Goal: Task Accomplishment & Management: Manage account settings

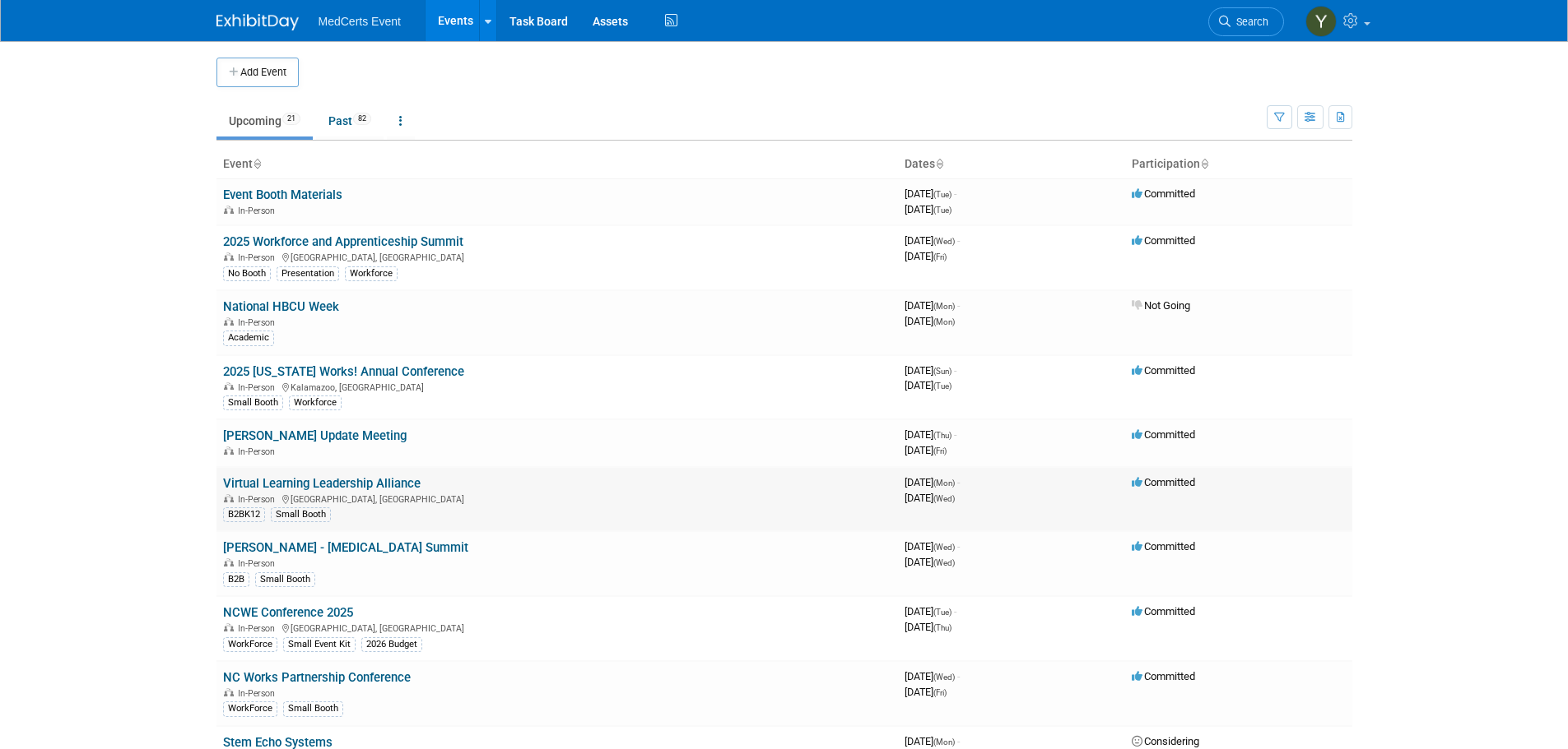
click at [370, 490] on link "Virtual Learning Leadership Alliance" at bounding box center [321, 483] width 197 height 15
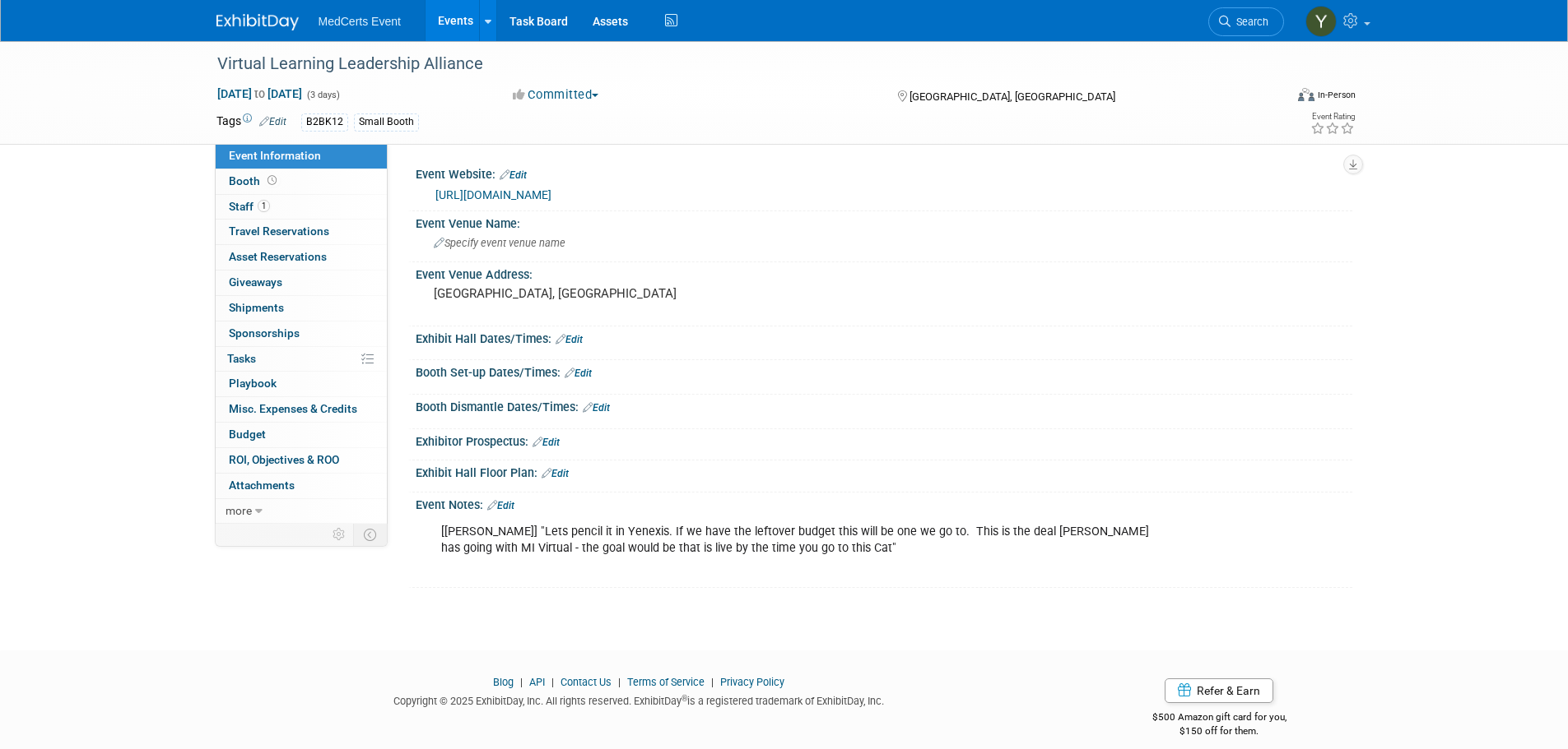
click at [546, 96] on button "Committed" at bounding box center [556, 95] width 98 height 17
click at [585, 144] on link "Considering" at bounding box center [572, 145] width 130 height 23
click at [464, 14] on link "Events" at bounding box center [455, 20] width 60 height 41
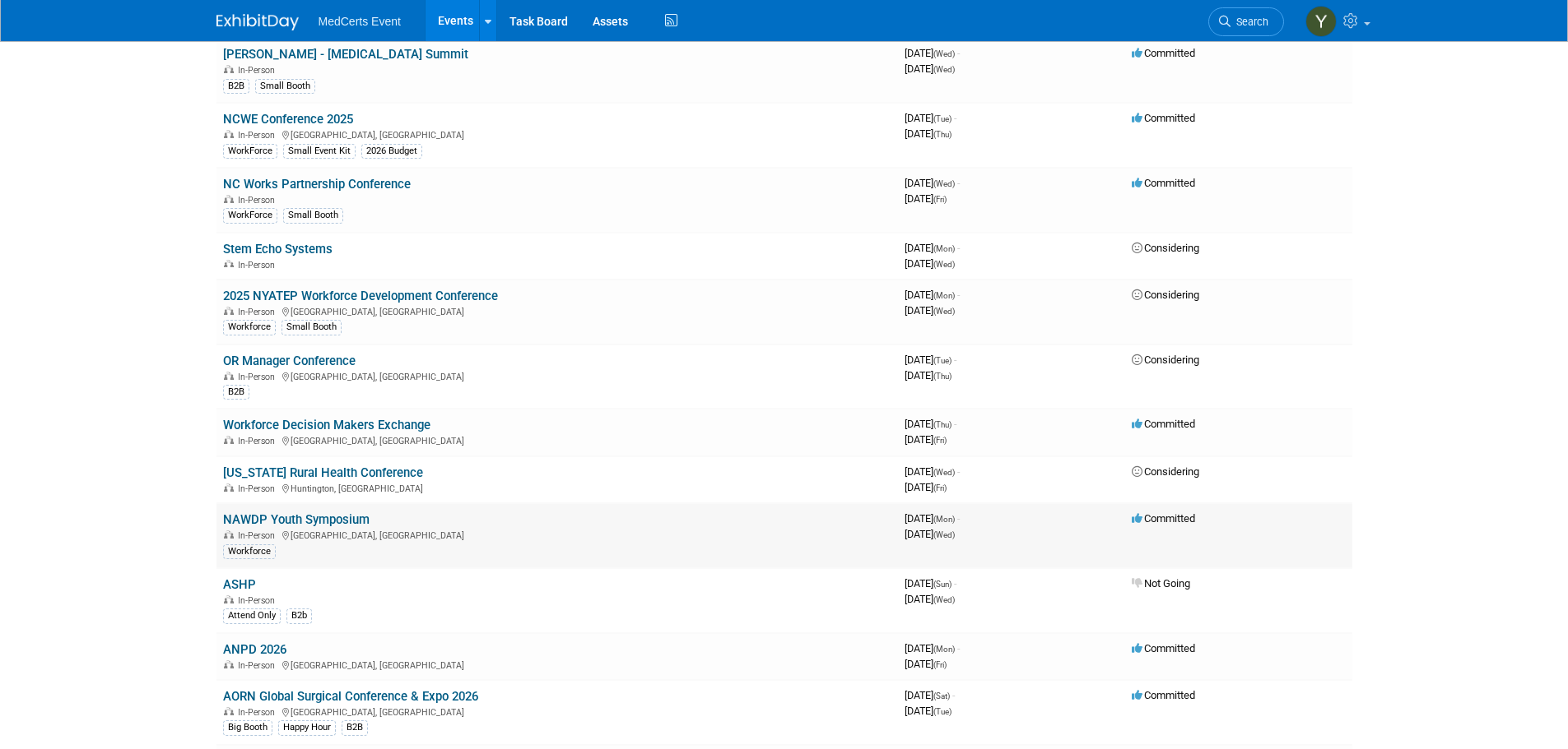
scroll to position [740, 0]
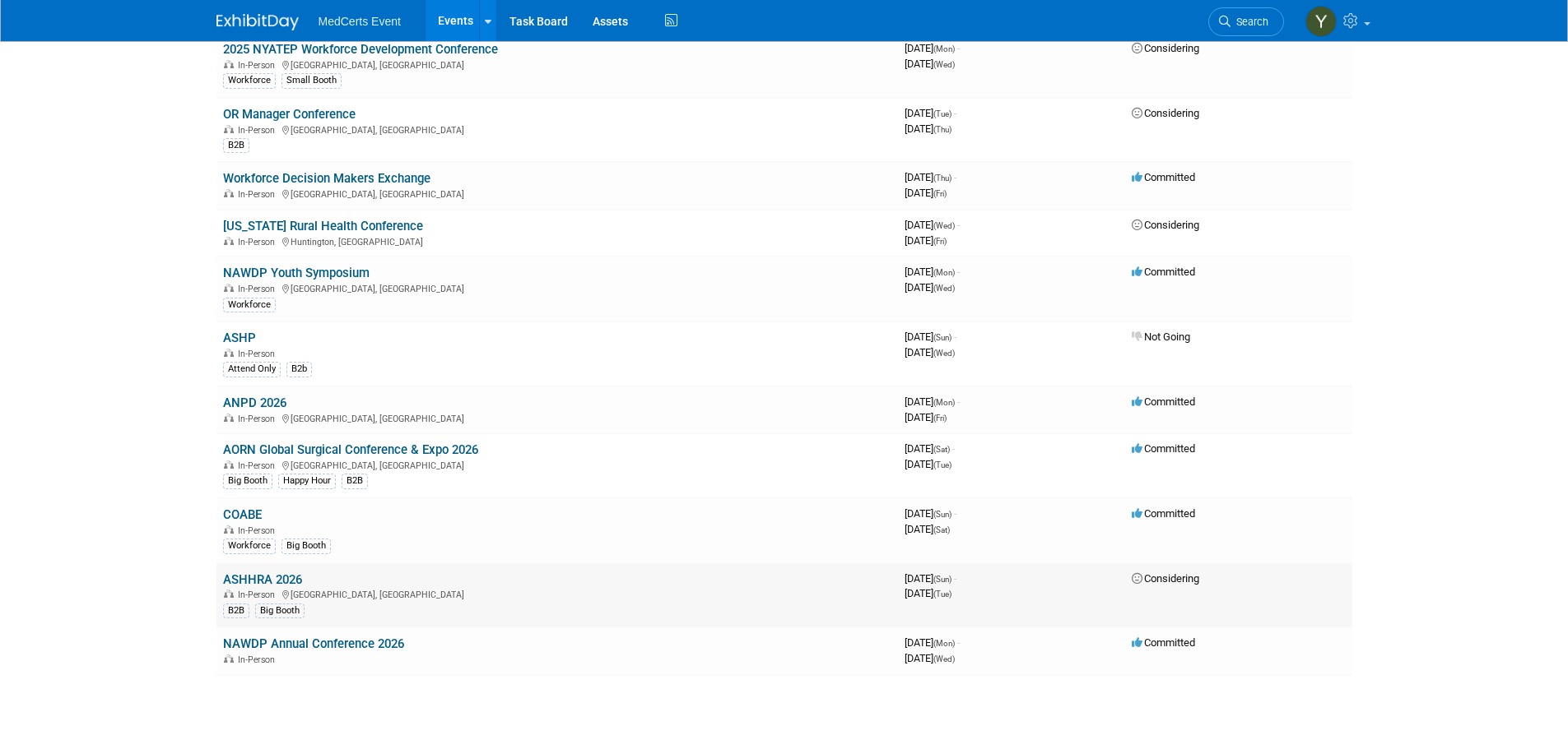
click at [284, 587] on link "ASHHRA 2026" at bounding box center [262, 580] width 79 height 15
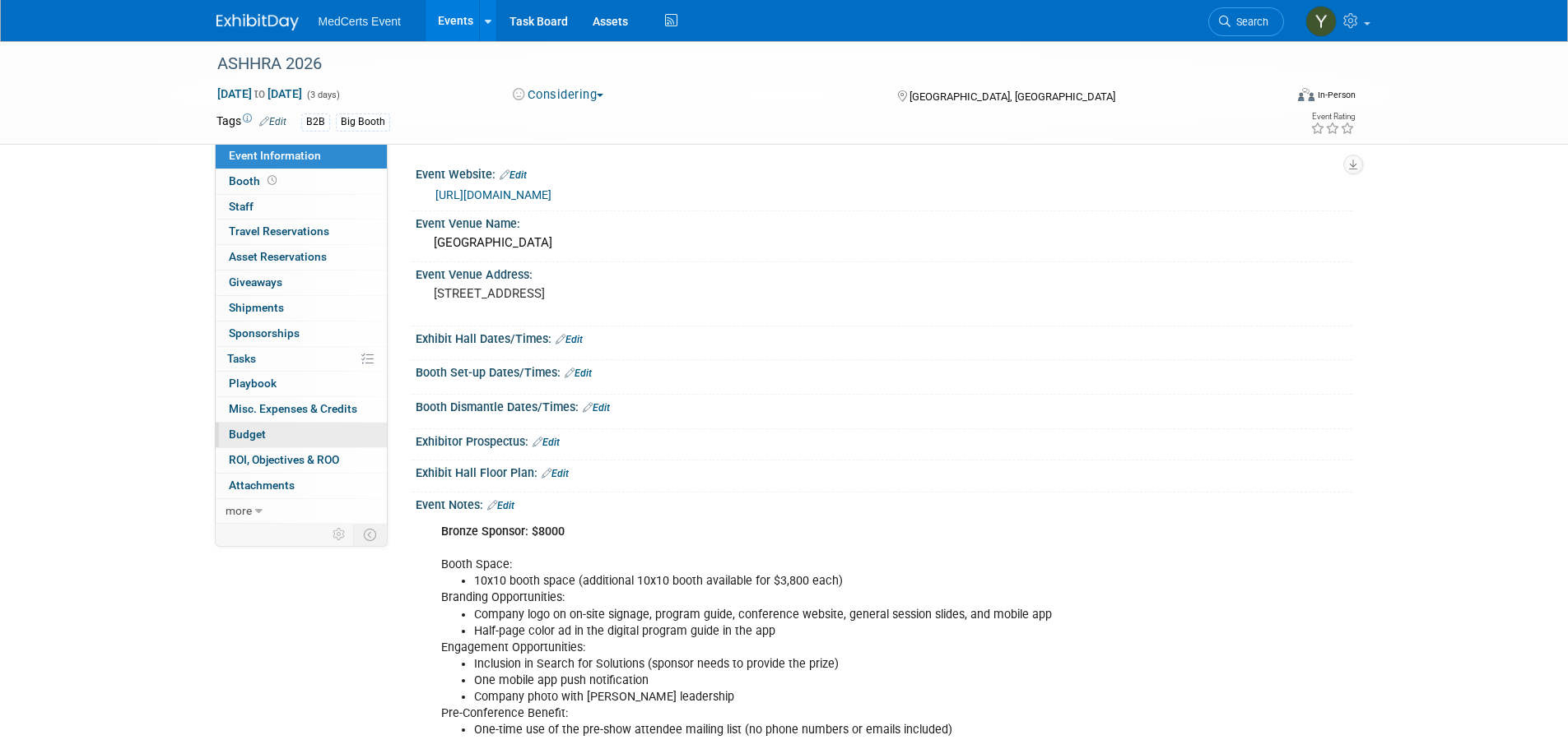
click at [275, 435] on link "Budget" at bounding box center [301, 435] width 171 height 24
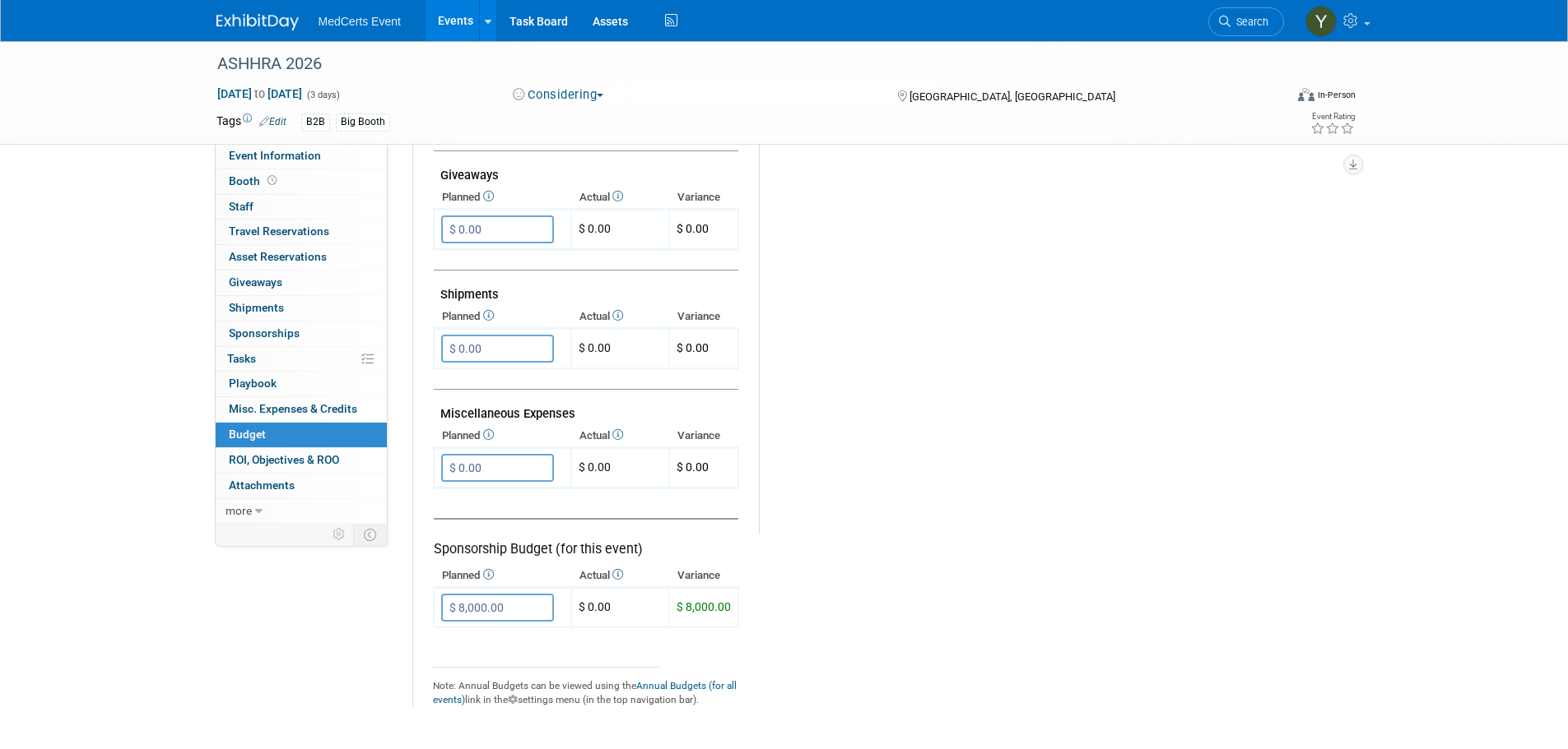
scroll to position [822, 0]
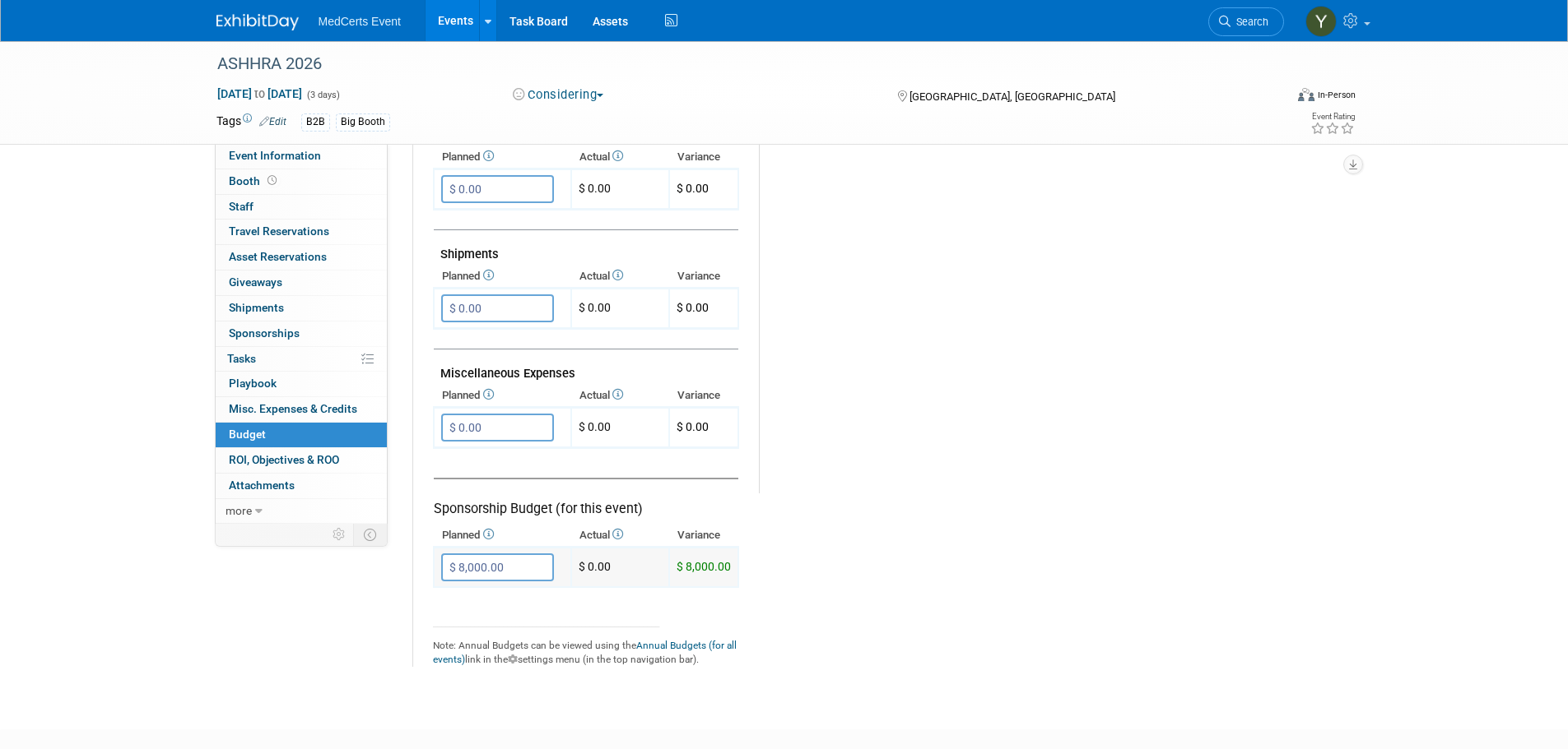
click at [508, 574] on input "$ 8,000.00" at bounding box center [497, 567] width 113 height 28
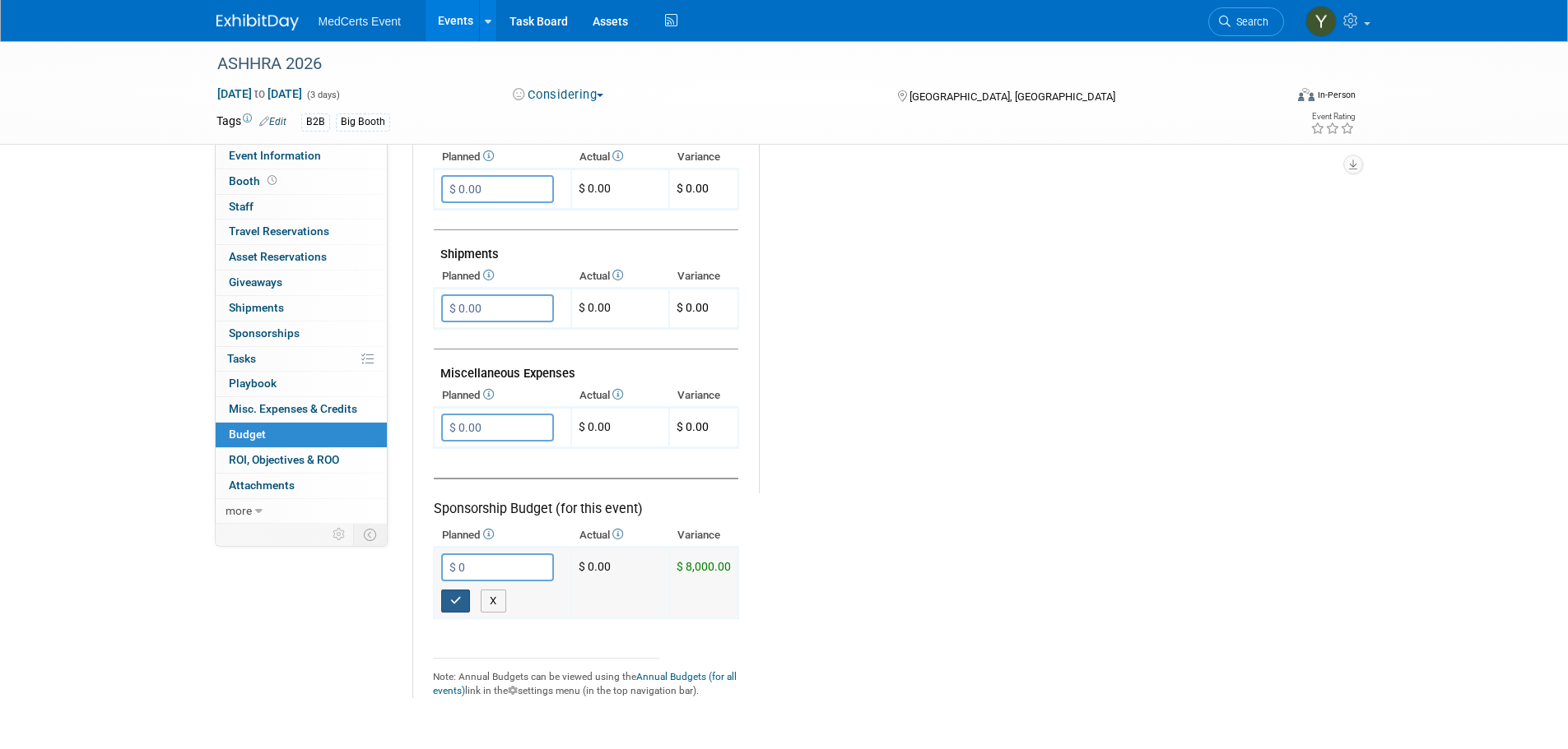
type input "$ 0.00"
click at [450, 595] on icon "button" at bounding box center [455, 601] width 11 height 10
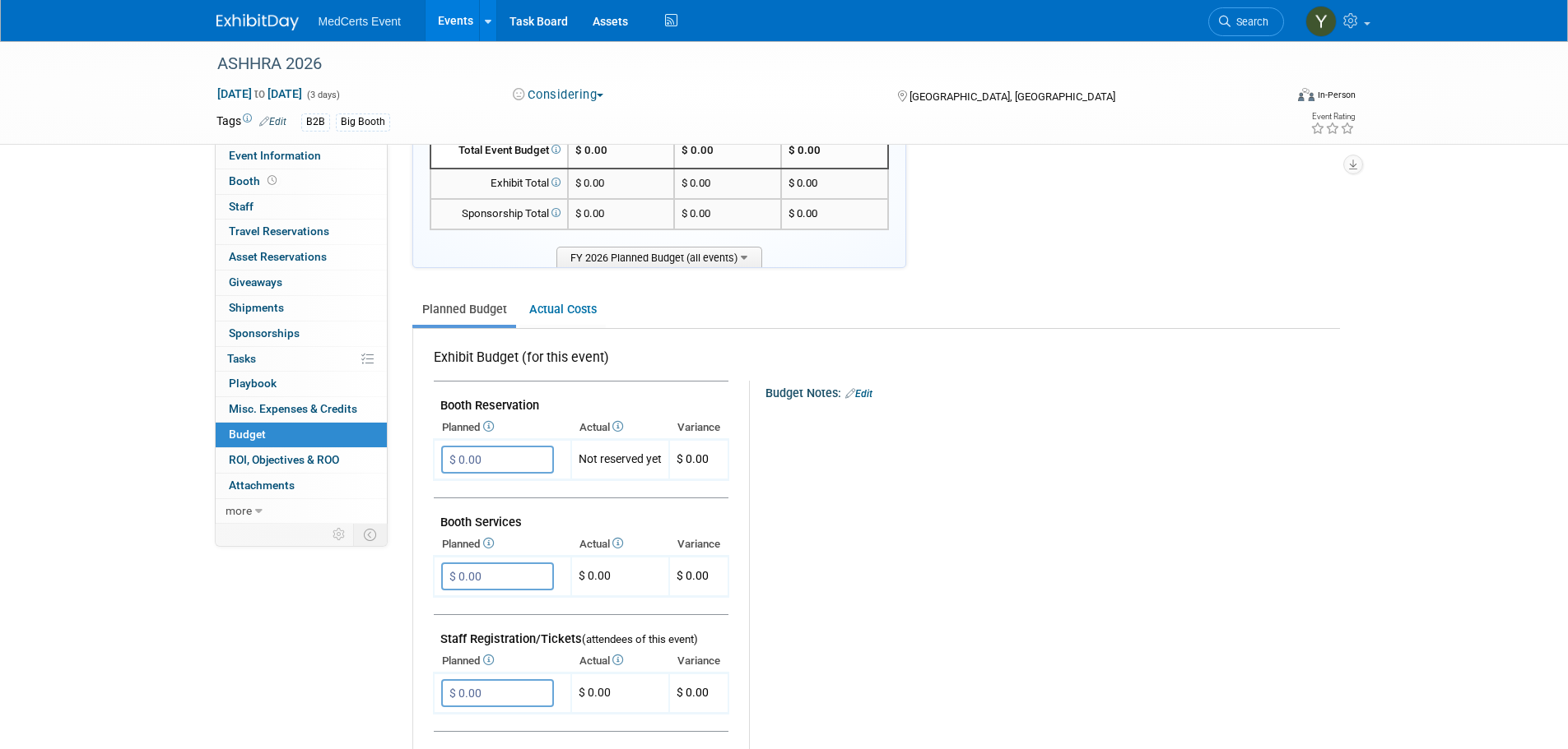
scroll to position [0, 0]
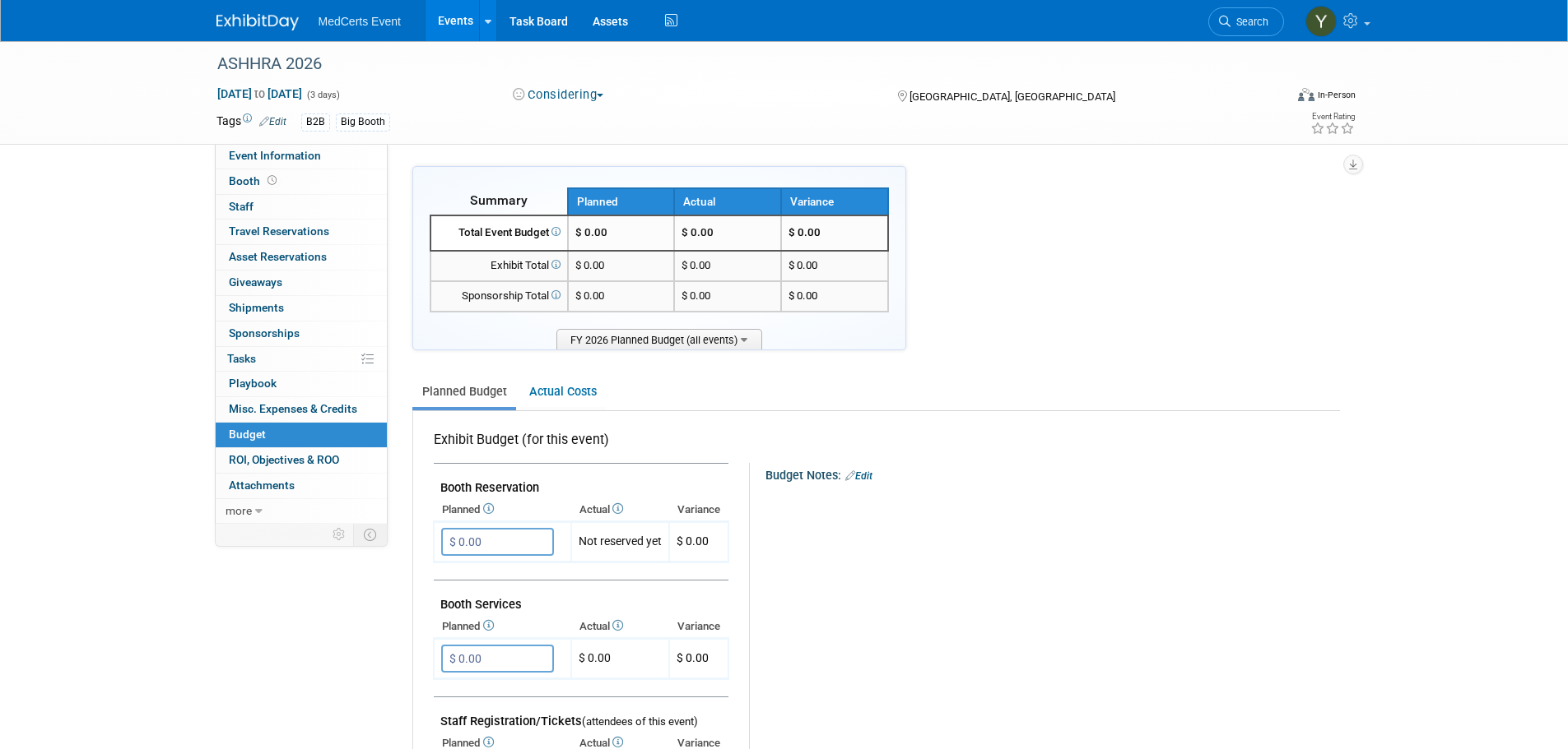
click at [561, 100] on button "Considering" at bounding box center [558, 95] width 103 height 17
click at [572, 169] on link "Not Going" at bounding box center [572, 168] width 130 height 23
click at [462, 20] on link "Events" at bounding box center [455, 20] width 60 height 41
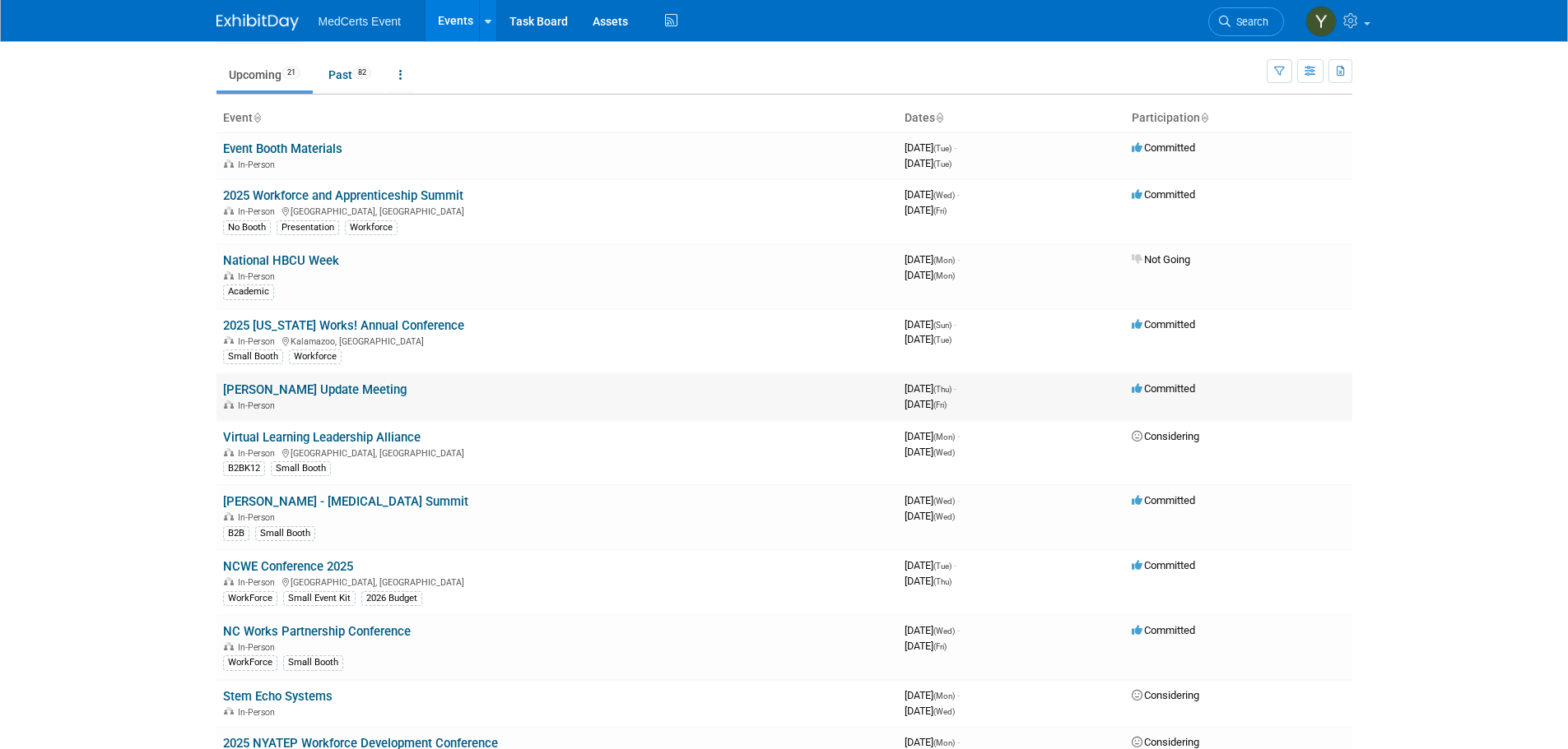
scroll to position [82, 0]
